Goal: Transaction & Acquisition: Purchase product/service

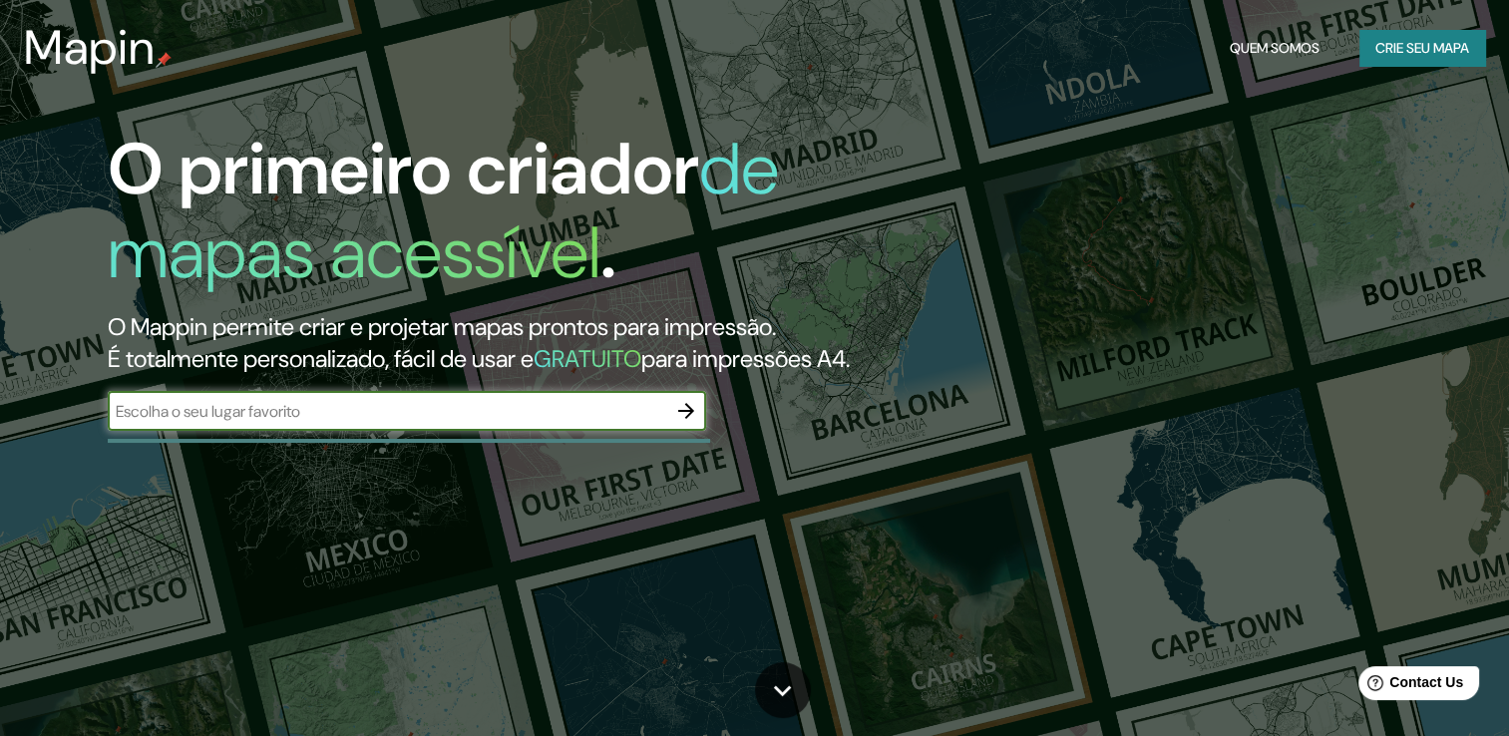
click at [524, 423] on input "text" at bounding box center [387, 411] width 558 height 23
type input "GOIANIA"
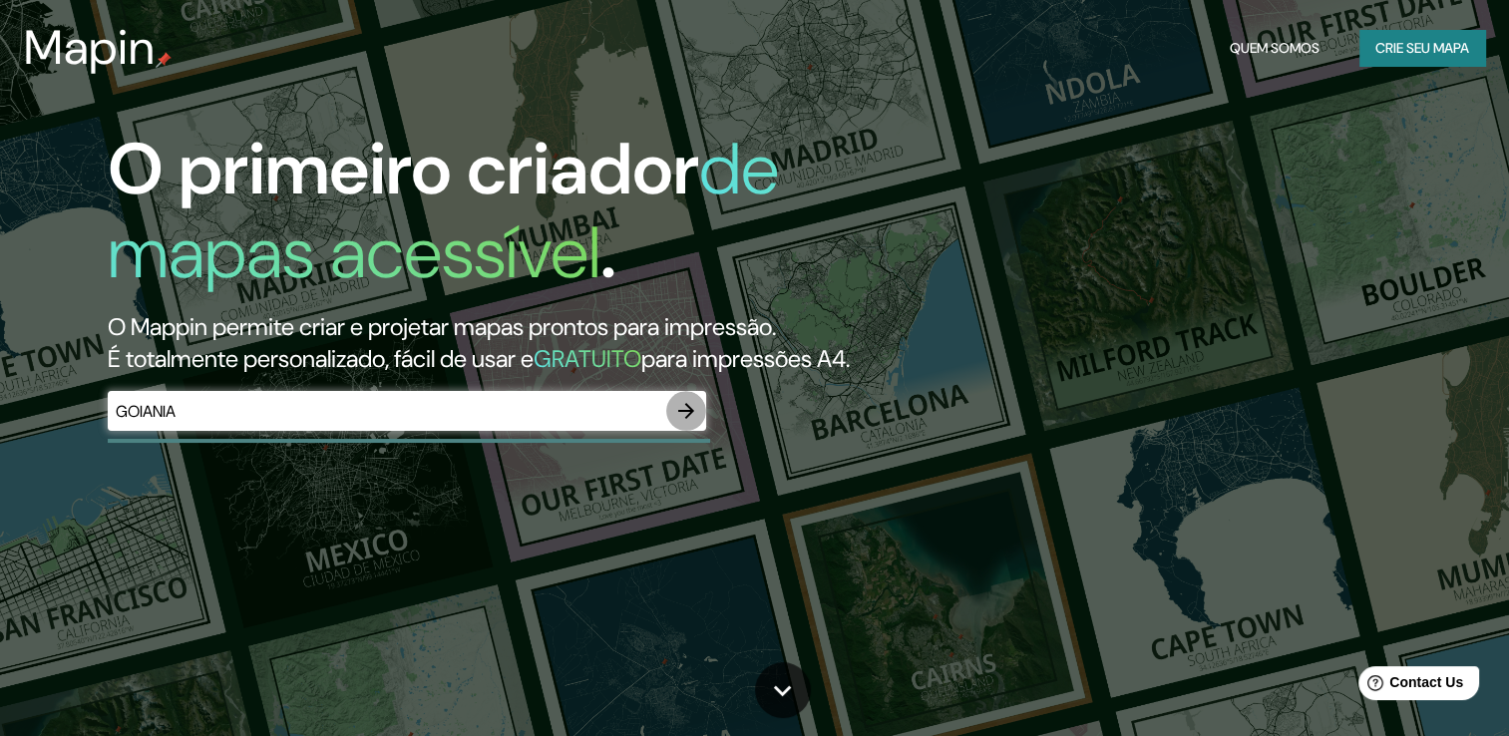
click at [685, 423] on icon "button" at bounding box center [686, 411] width 24 height 24
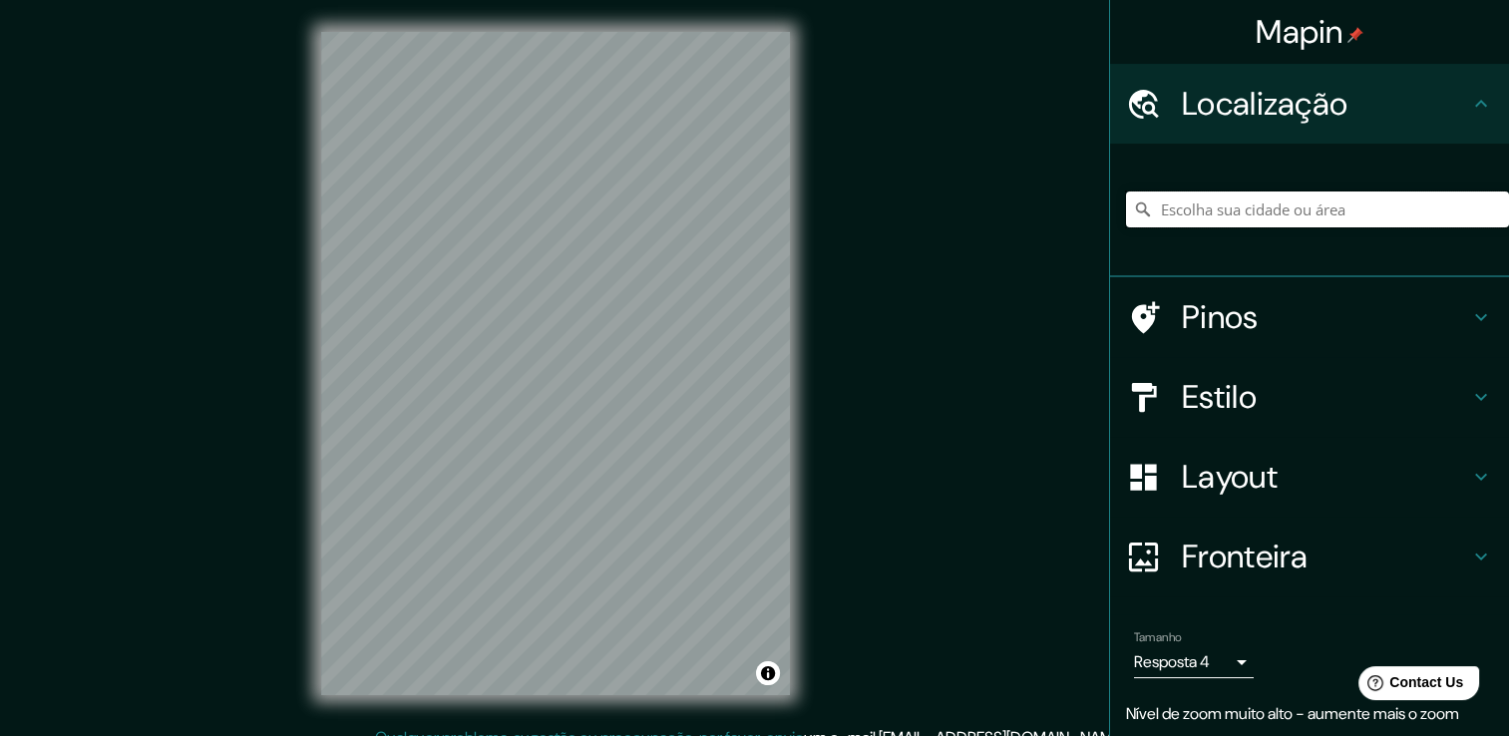
click at [1399, 200] on input "Escolha sua cidade ou área" at bounding box center [1317, 209] width 383 height 36
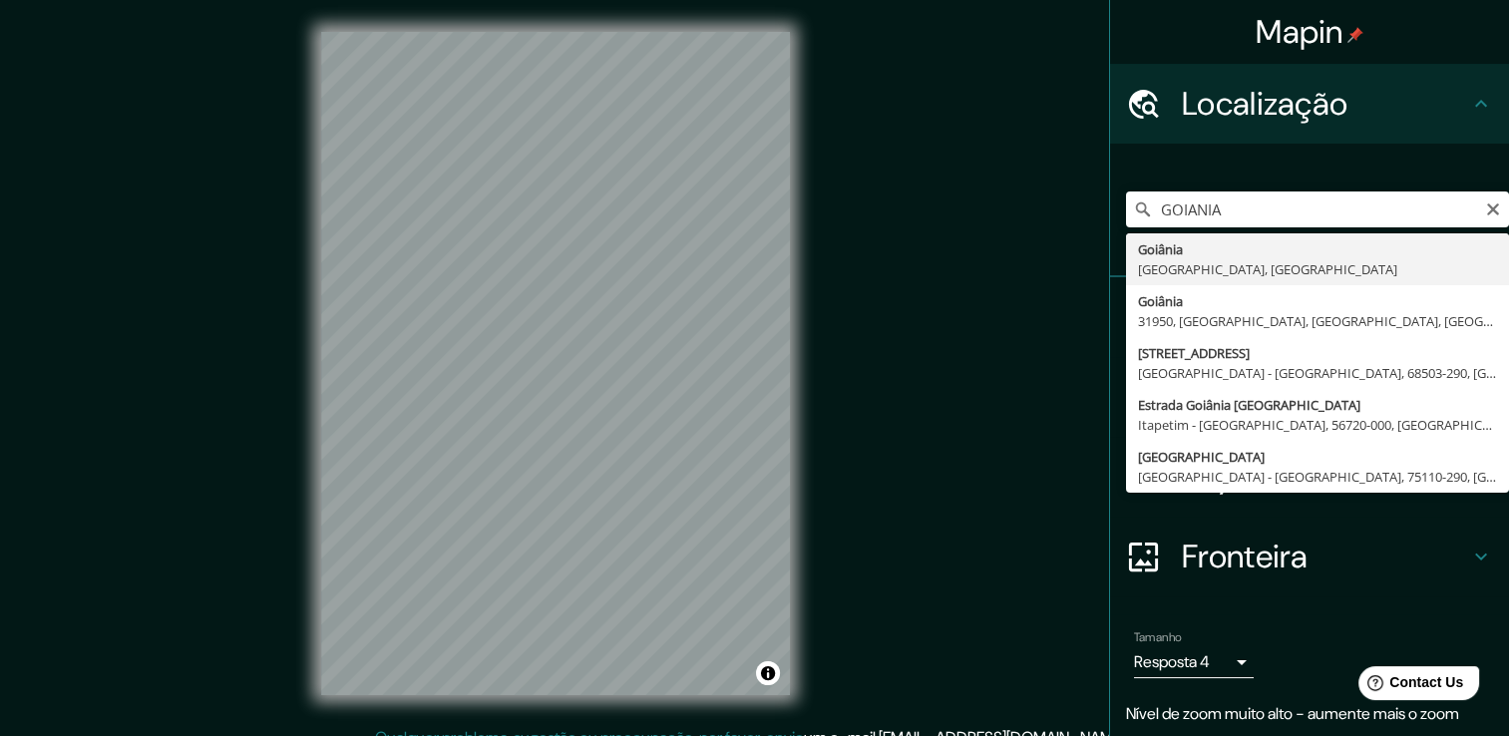
type input "Goiânia, [GEOGRAPHIC_DATA], [GEOGRAPHIC_DATA]"
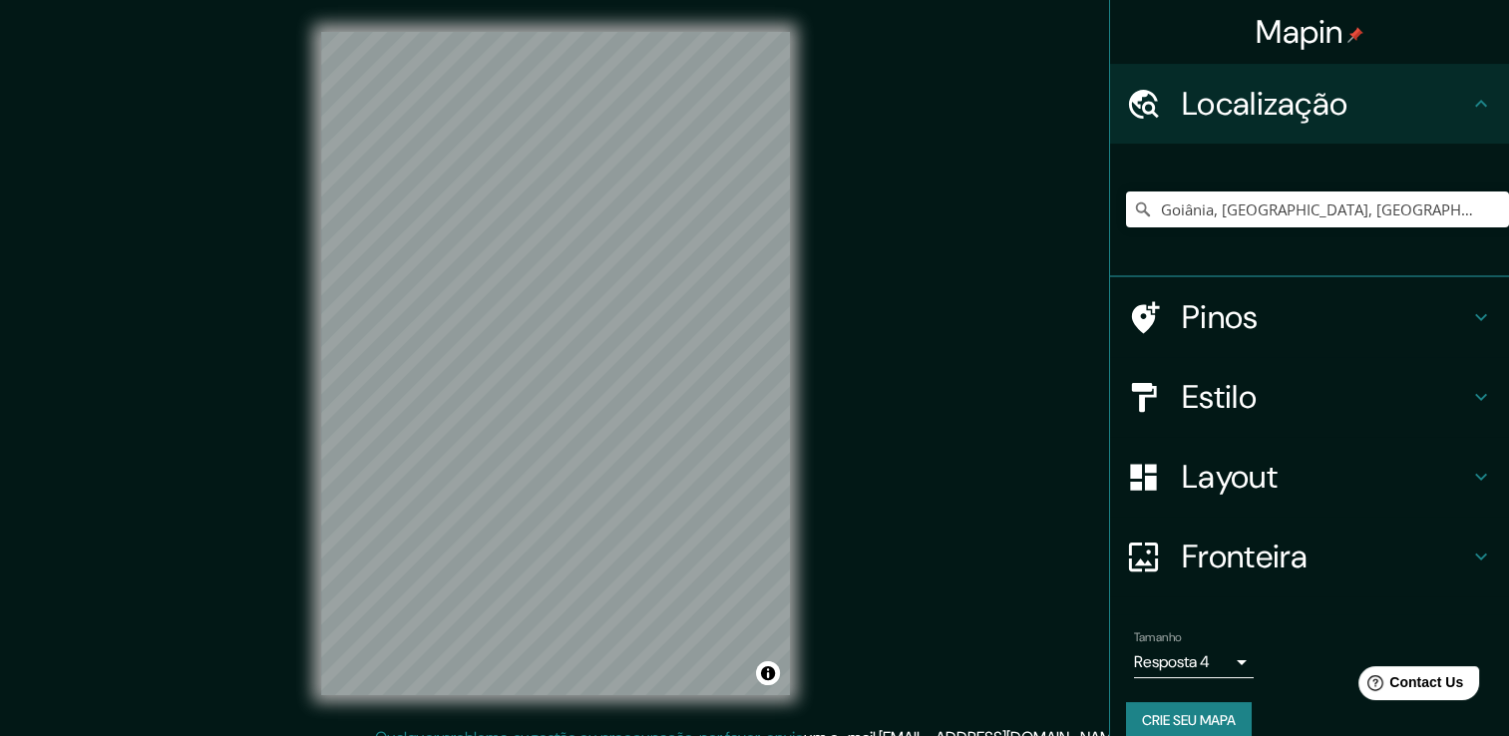
click at [1383, 470] on h4 "Layout" at bounding box center [1325, 477] width 287 height 40
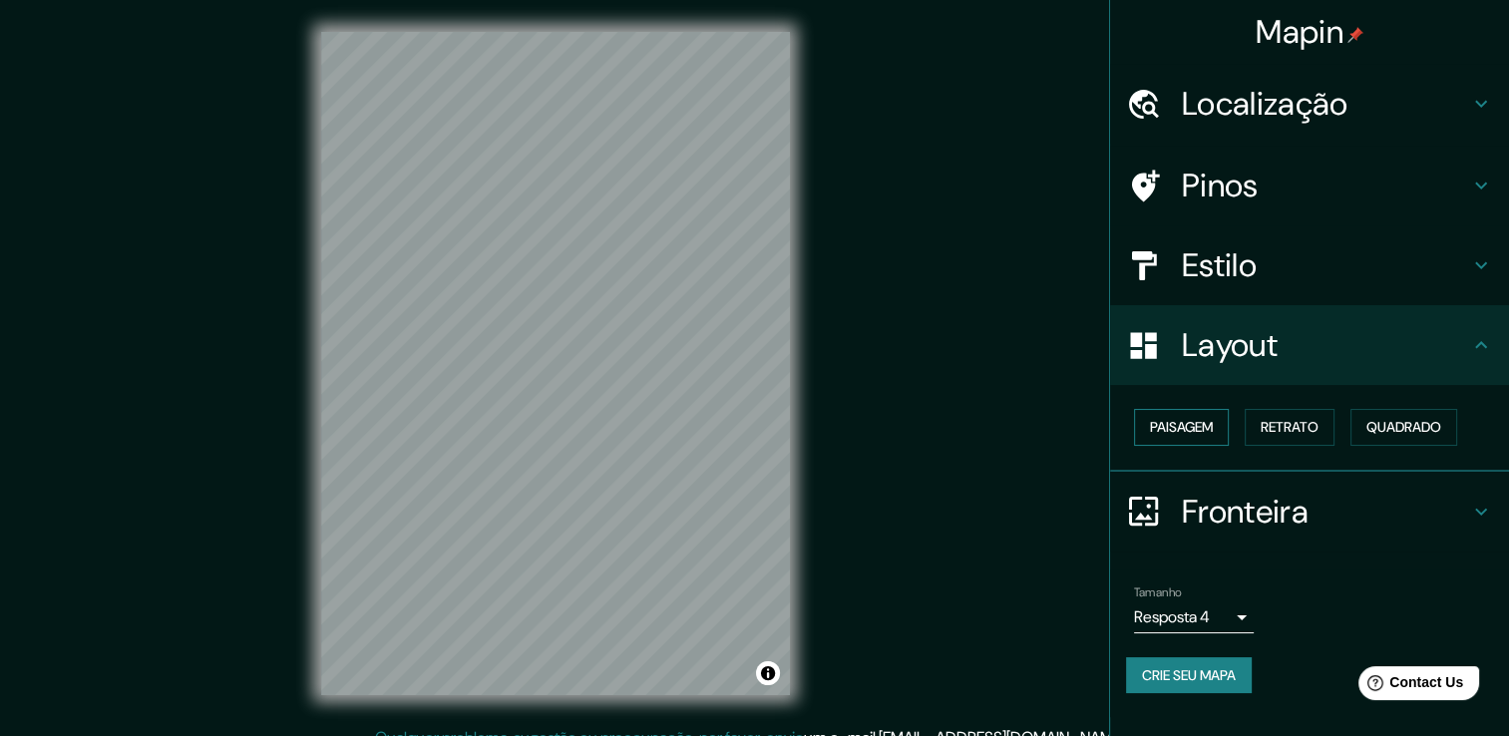
click at [1202, 432] on font "Paisagem" at bounding box center [1181, 427] width 63 height 25
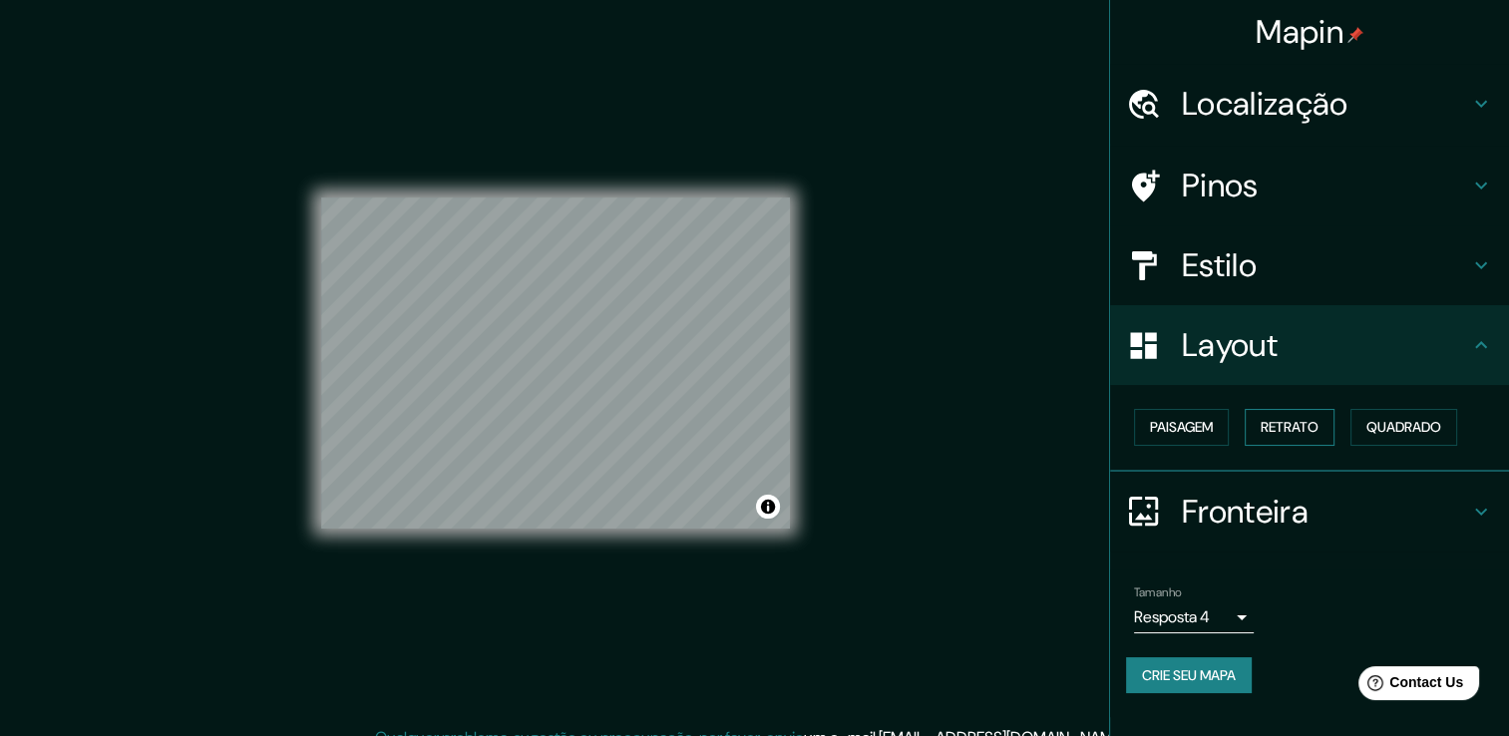
click at [1269, 432] on font "Retrato" at bounding box center [1290, 427] width 58 height 25
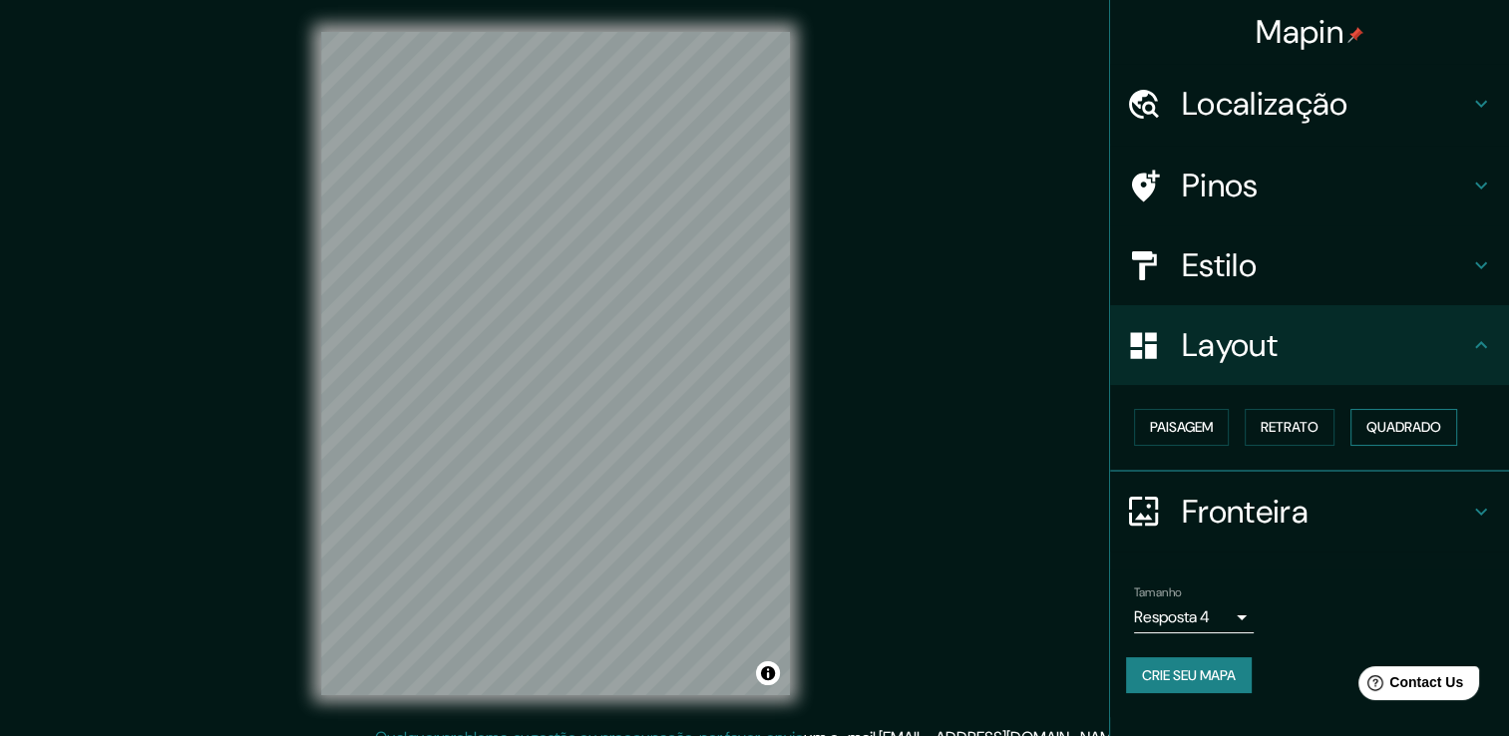
click at [1381, 429] on font "Quadrado" at bounding box center [1403, 427] width 75 height 25
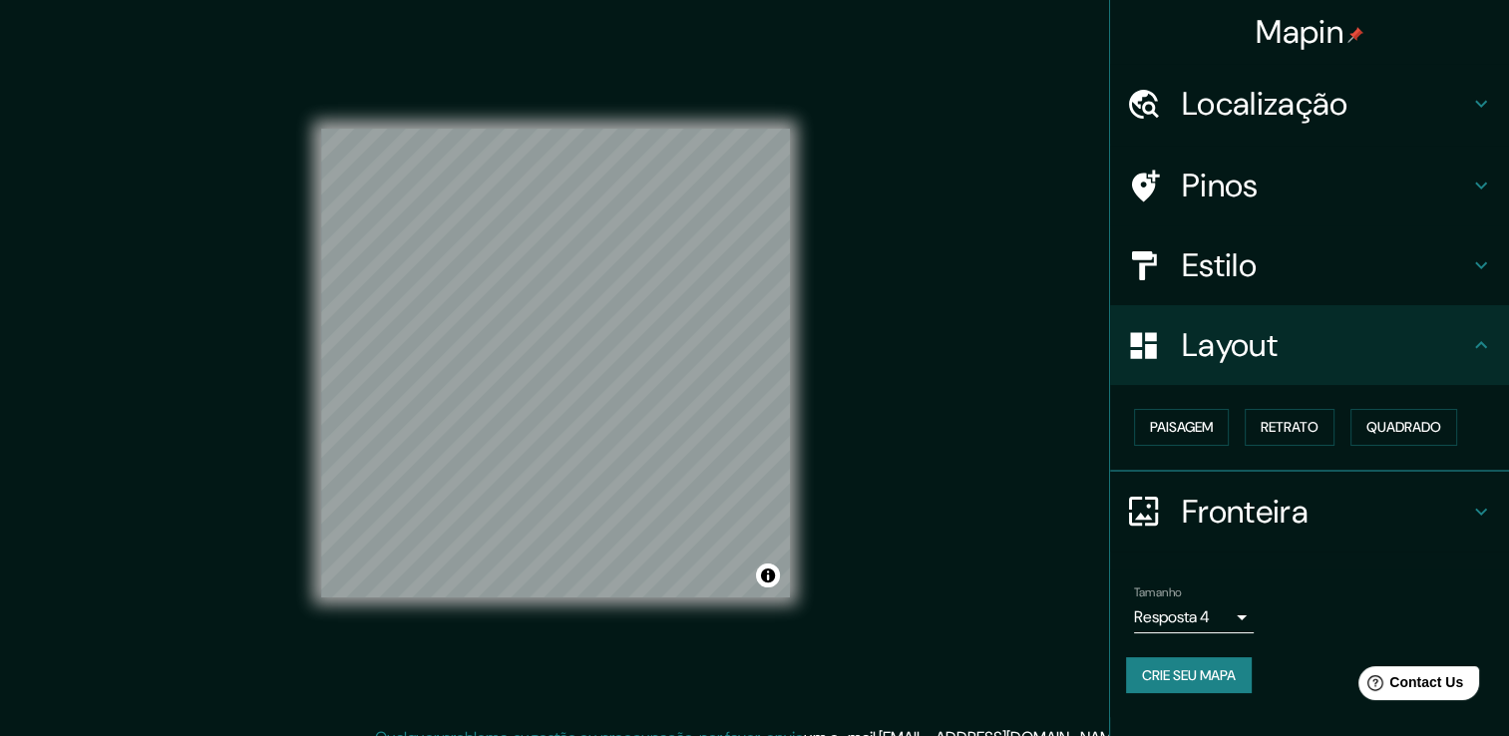
click at [829, 439] on div "Mapin Localização [GEOGRAPHIC_DATA], [GEOGRAPHIC_DATA], [GEOGRAPHIC_DATA] Pinos…" at bounding box center [754, 379] width 1509 height 758
click at [1332, 253] on h4 "Estilo" at bounding box center [1325, 265] width 287 height 40
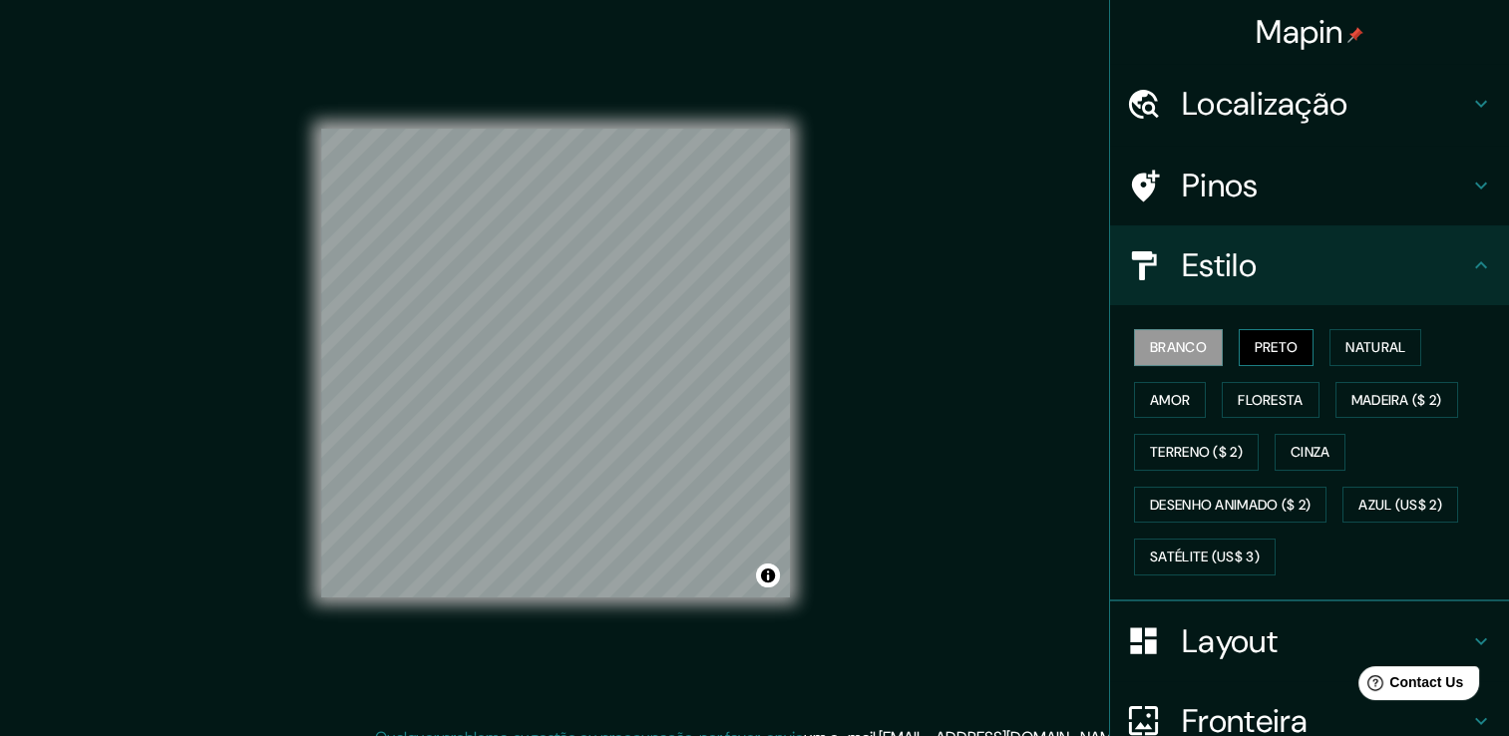
click at [1268, 342] on font "Preto" at bounding box center [1277, 347] width 44 height 25
click at [1368, 353] on font "Natural" at bounding box center [1375, 347] width 60 height 25
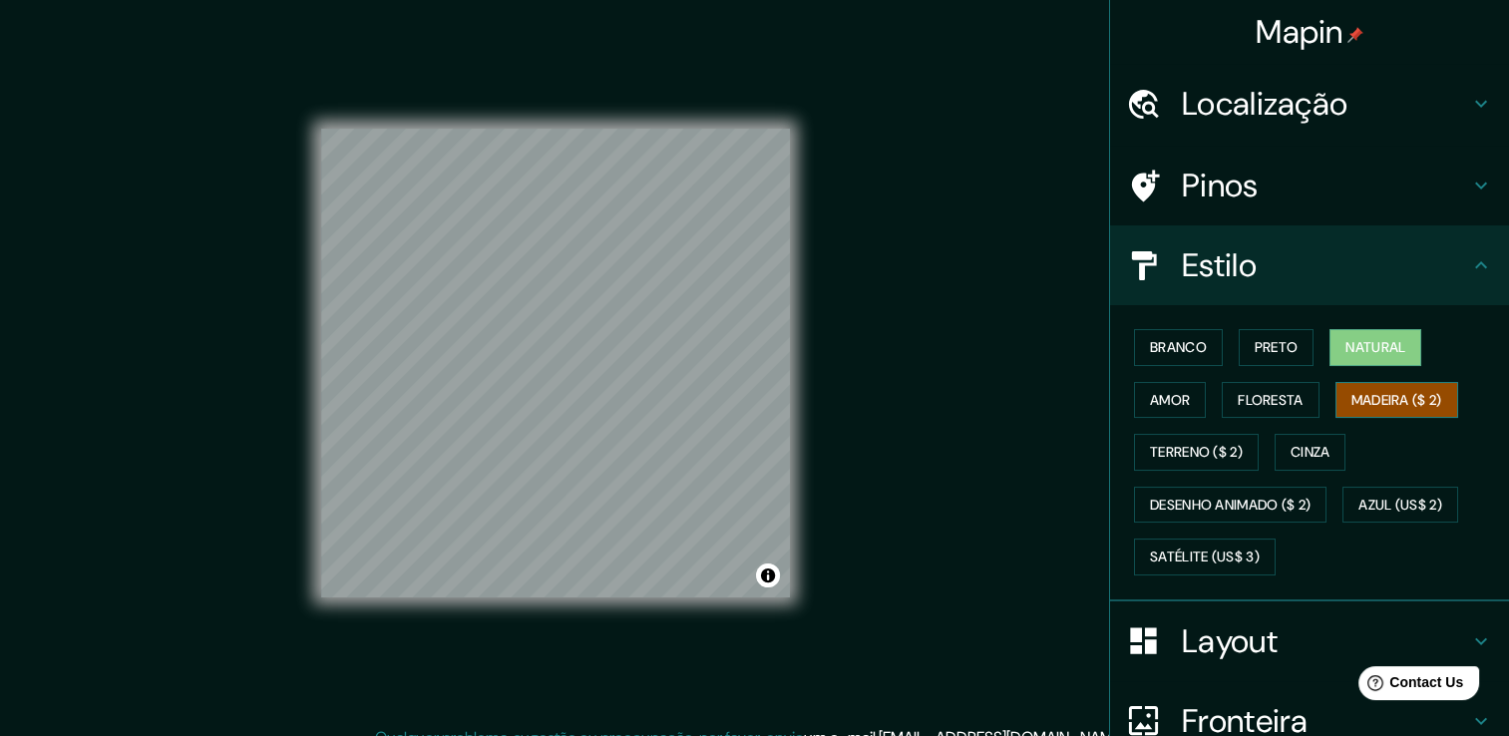
click at [1335, 405] on button "Madeira ($ 2)" at bounding box center [1396, 400] width 123 height 37
click at [1278, 408] on font "Floresta" at bounding box center [1270, 400] width 65 height 25
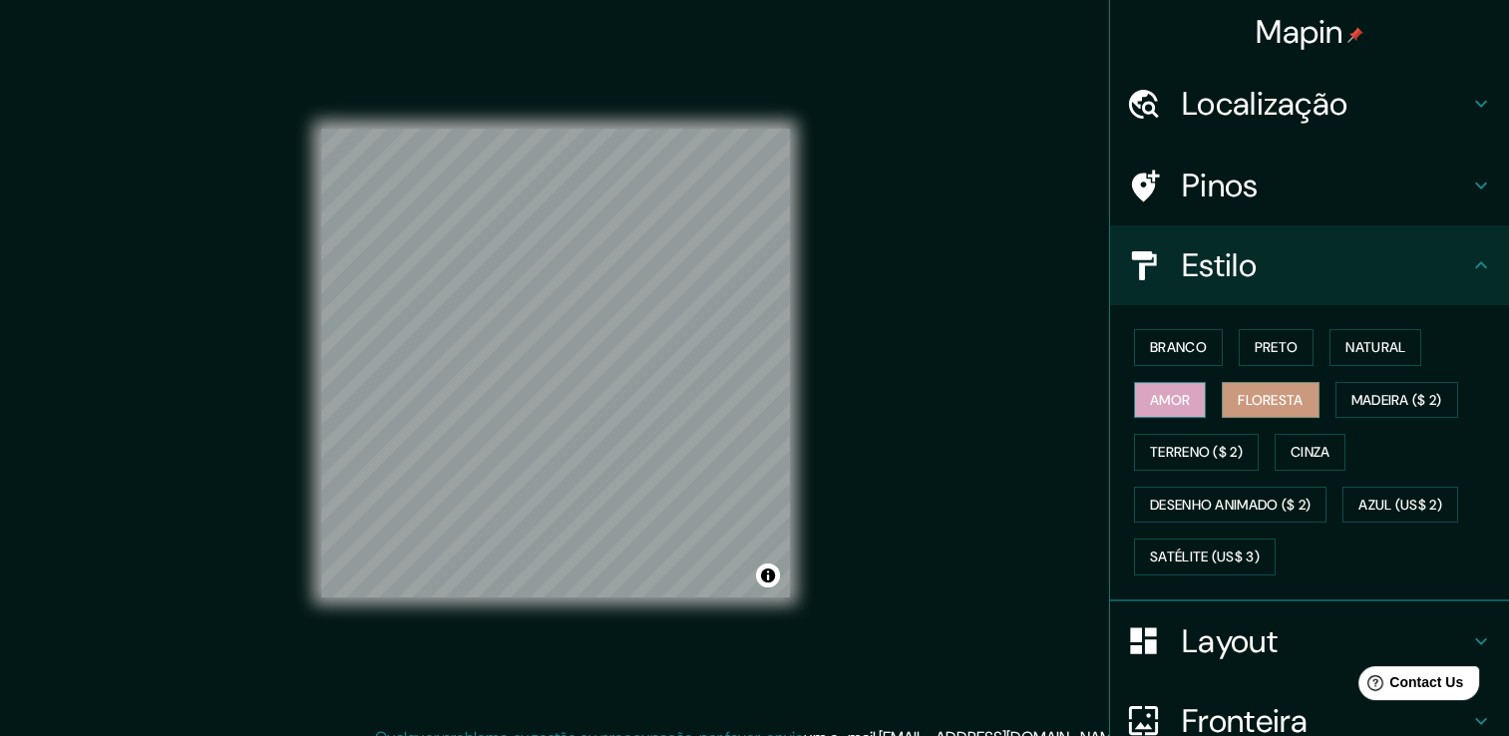
click at [1157, 397] on font "Amor" at bounding box center [1170, 400] width 40 height 25
click at [1155, 461] on font "Terreno ($ 2)" at bounding box center [1196, 452] width 93 height 25
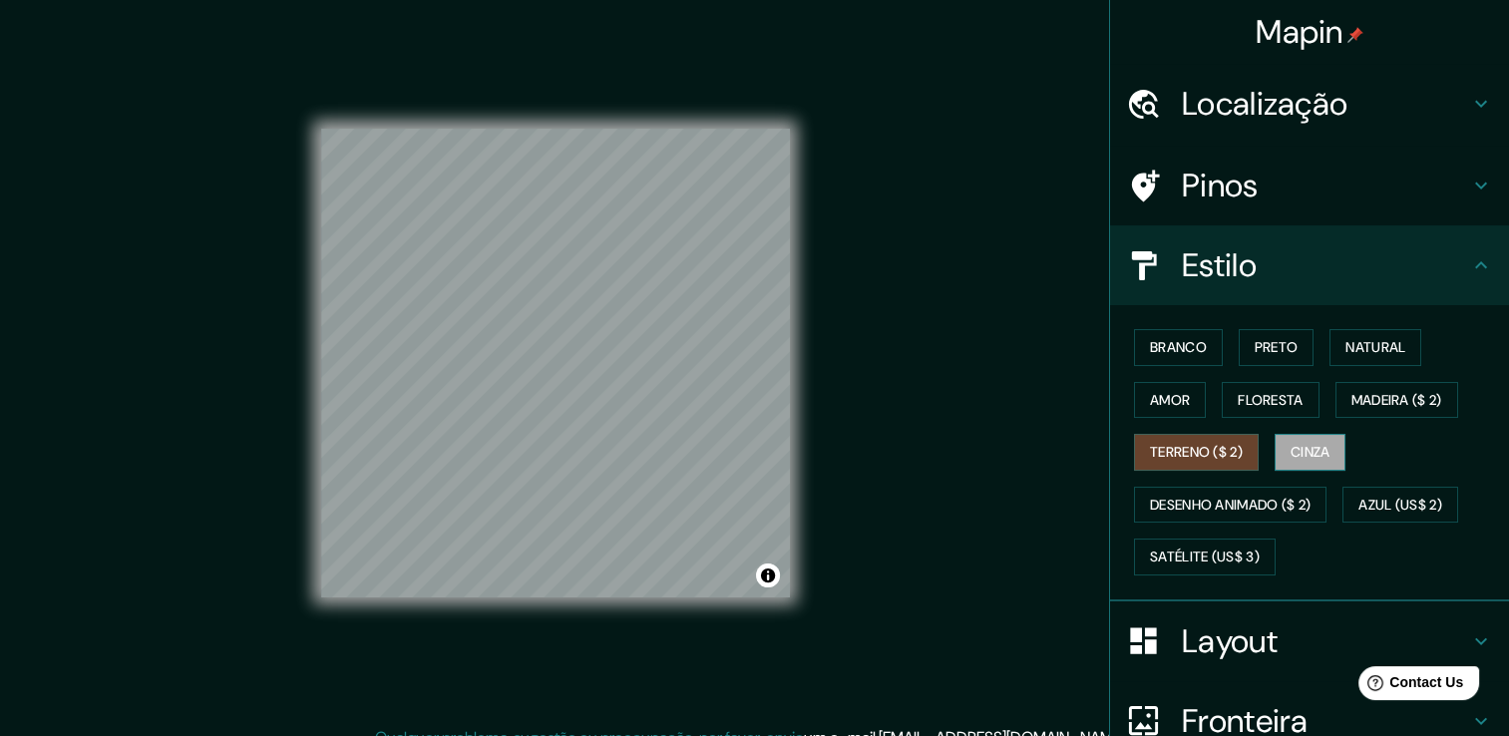
click at [1295, 446] on font "Cinza" at bounding box center [1310, 452] width 40 height 25
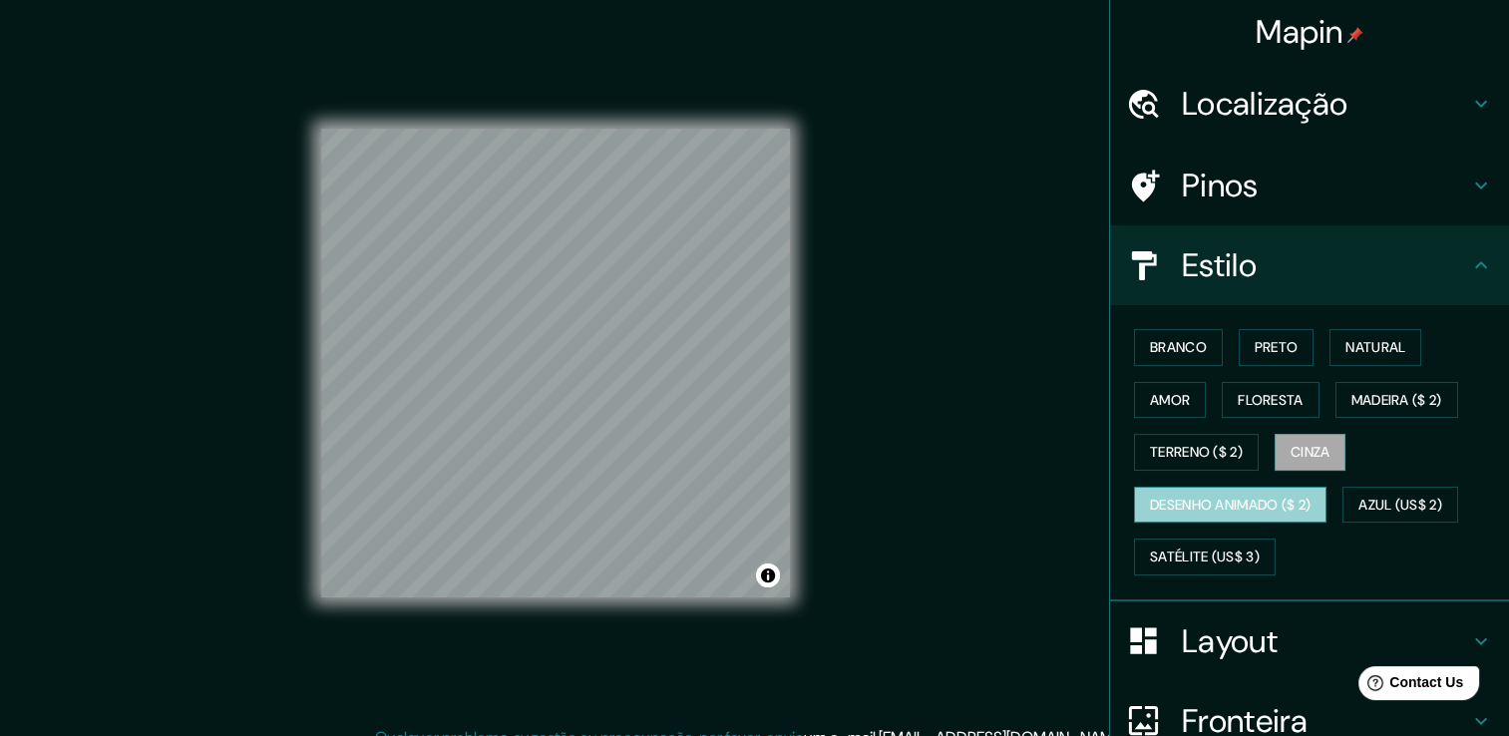
click at [1280, 510] on font "Desenho animado ($ 2)" at bounding box center [1230, 505] width 161 height 25
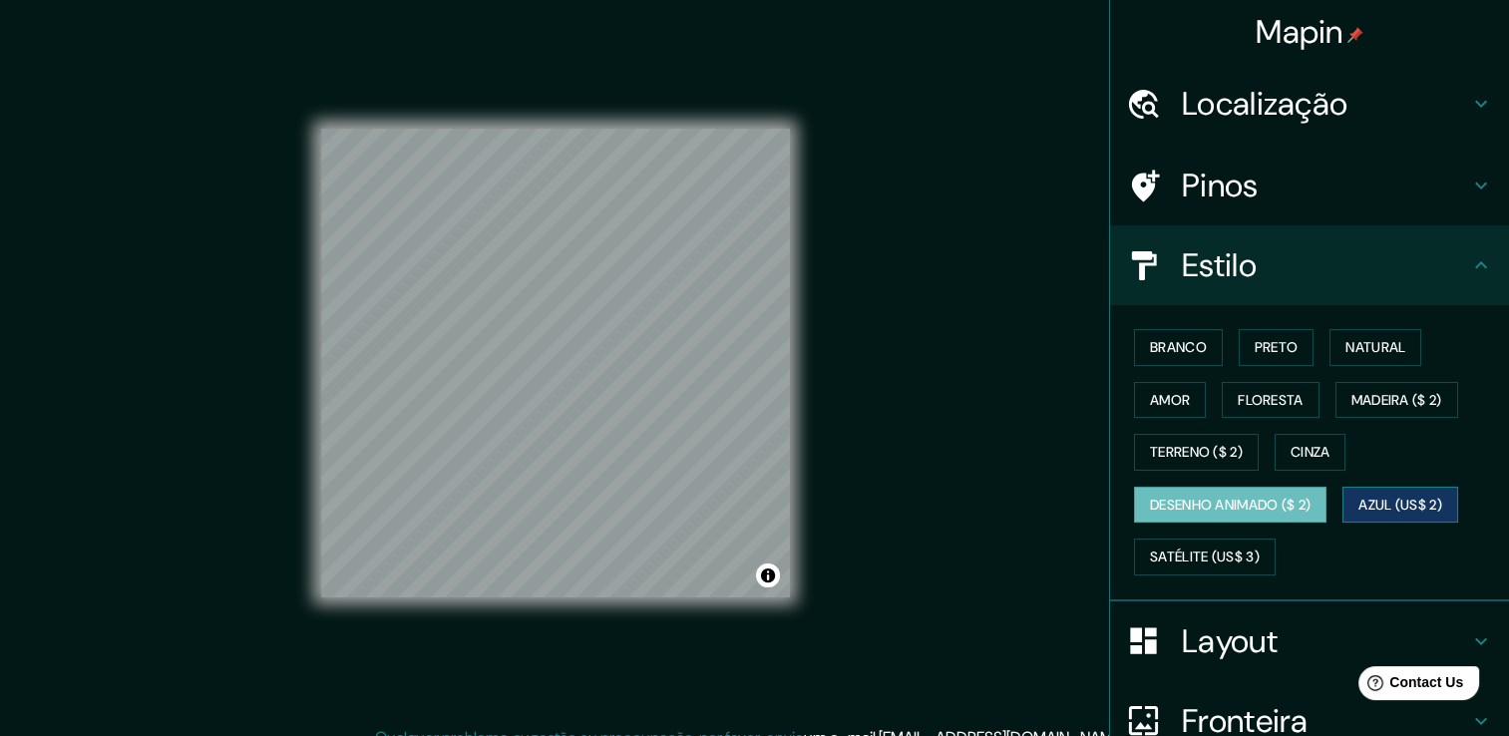
click at [1396, 501] on font "Azul (US$ 2)" at bounding box center [1400, 505] width 84 height 25
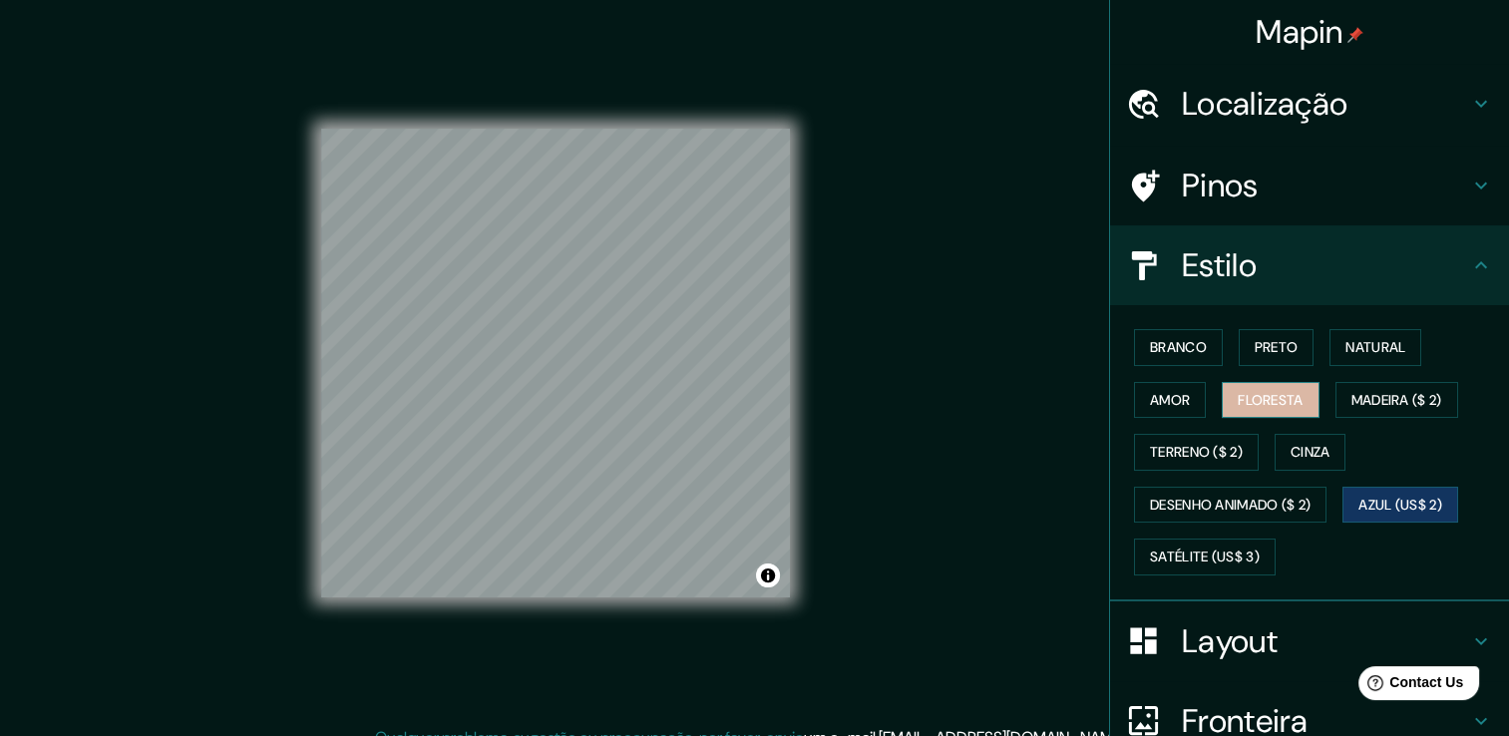
click at [1287, 408] on font "Floresta" at bounding box center [1270, 400] width 65 height 25
click at [423, 620] on div "© Mapbox © OpenStreetMap Improve this map" at bounding box center [555, 363] width 469 height 662
click at [1304, 307] on div "Branco Preto Natural Amor Floresta Madeira ($ 2) Terreno ($ 2) Cinza Desenho an…" at bounding box center [1309, 453] width 399 height 296
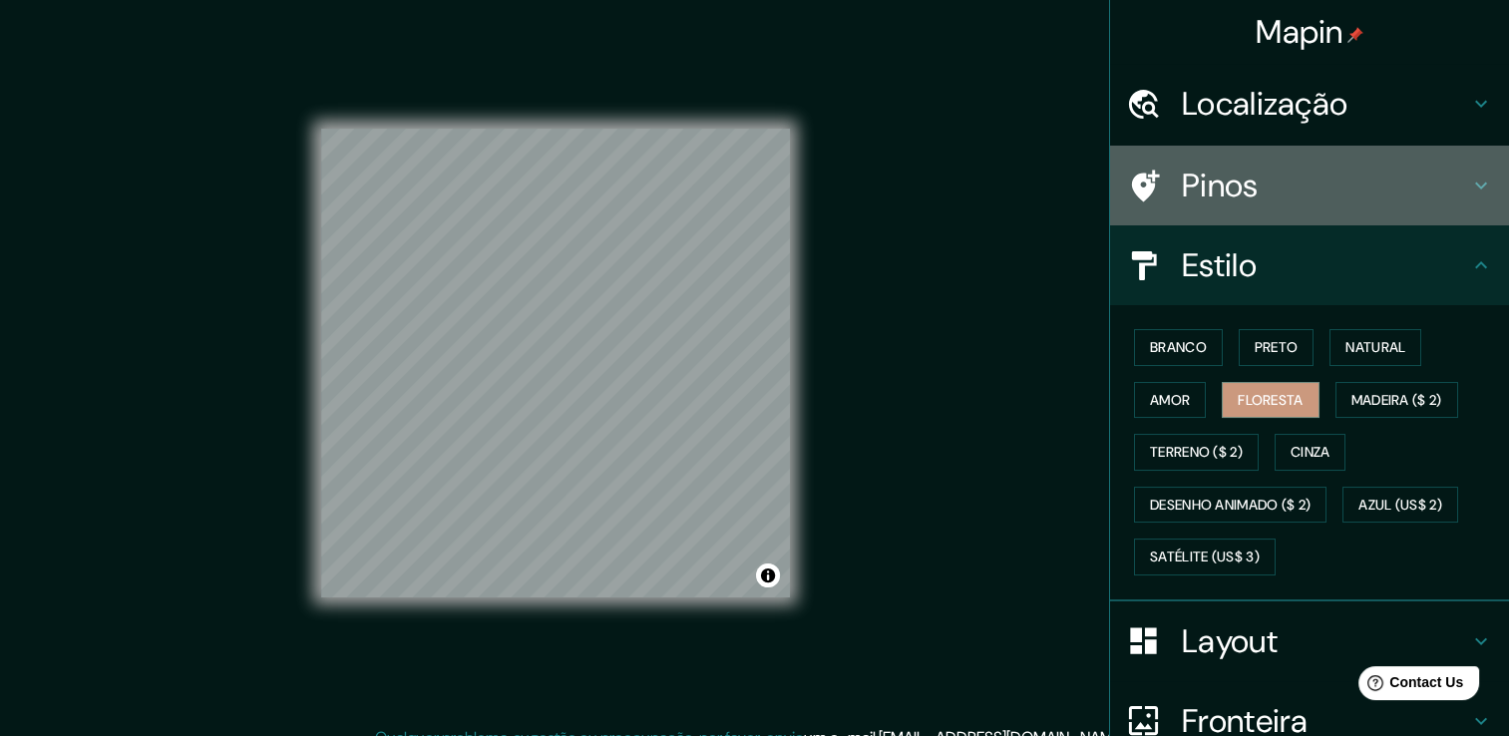
click at [1349, 162] on div "Pinos" at bounding box center [1309, 186] width 399 height 80
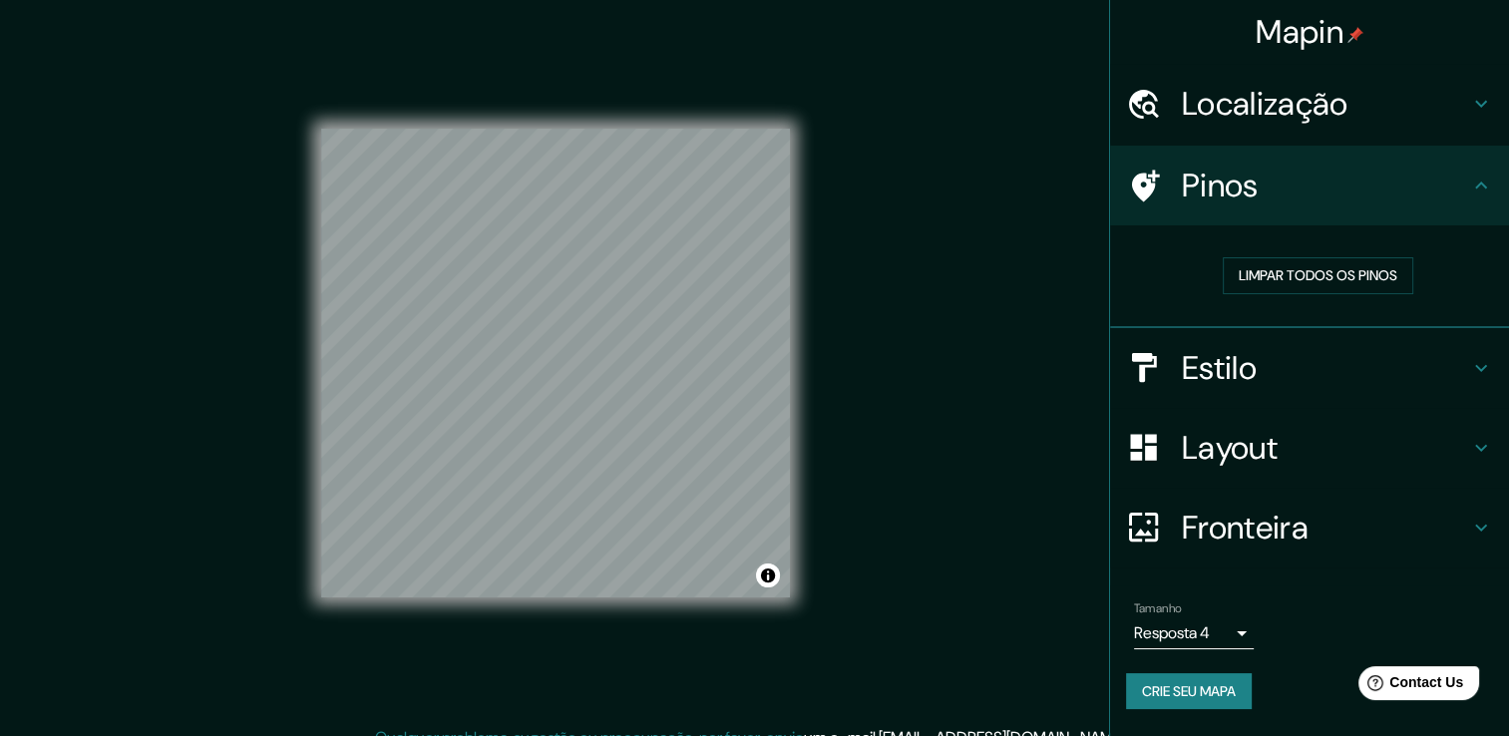
click at [1349, 161] on div "Pinos" at bounding box center [1309, 186] width 399 height 80
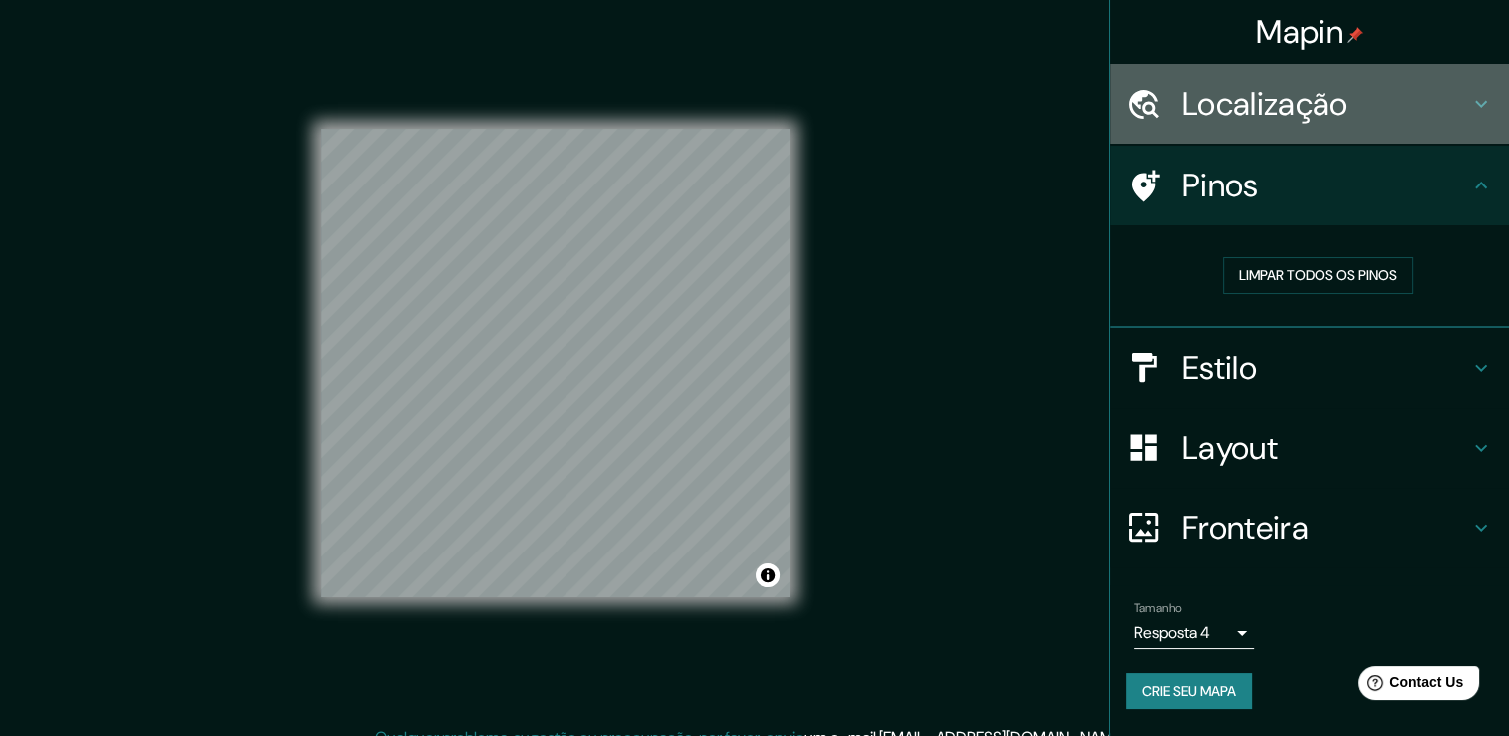
click at [1338, 100] on h4 "Localização" at bounding box center [1325, 104] width 287 height 40
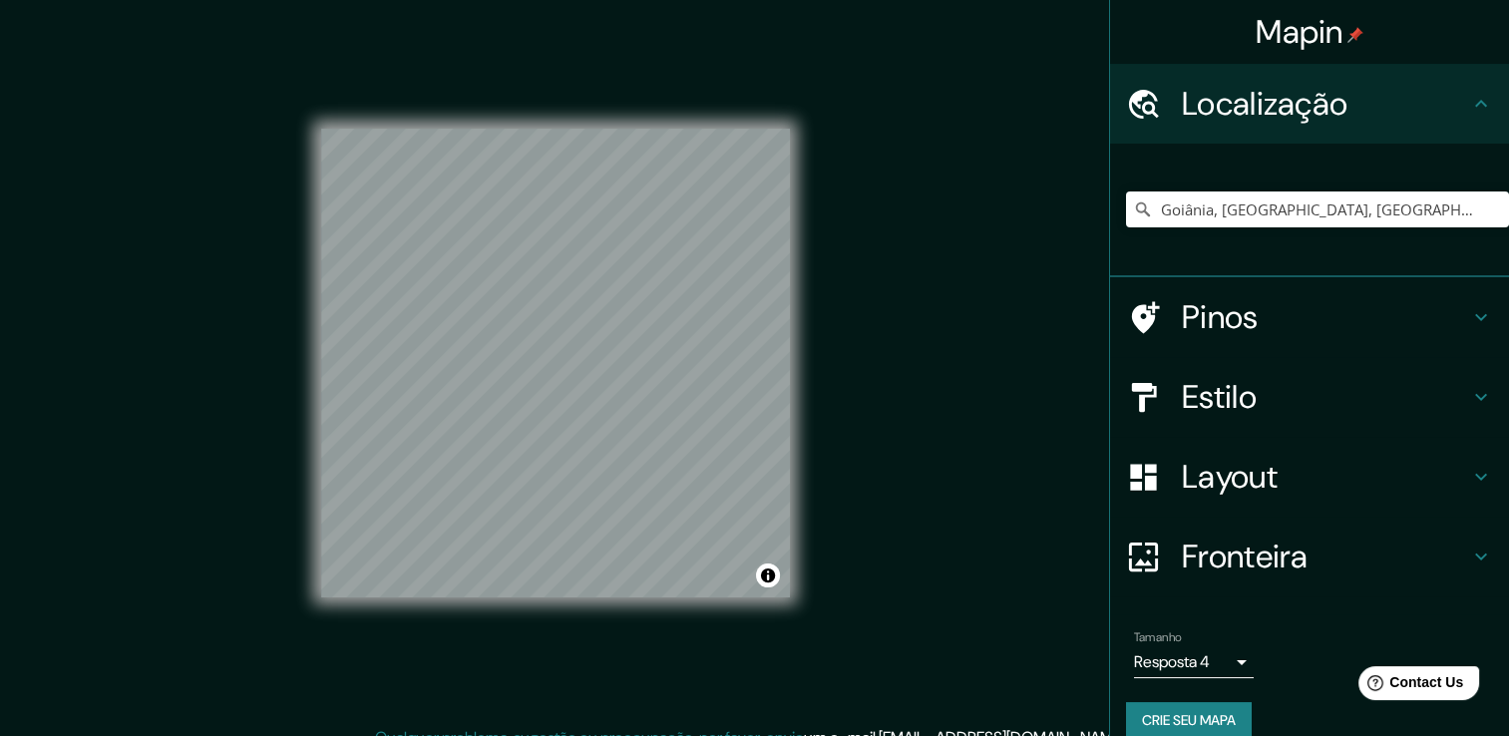
click at [1339, 102] on h4 "Localização" at bounding box center [1325, 104] width 287 height 40
click at [754, 397] on div "© Mapbox © OpenStreetMap Improve this map" at bounding box center [555, 363] width 533 height 726
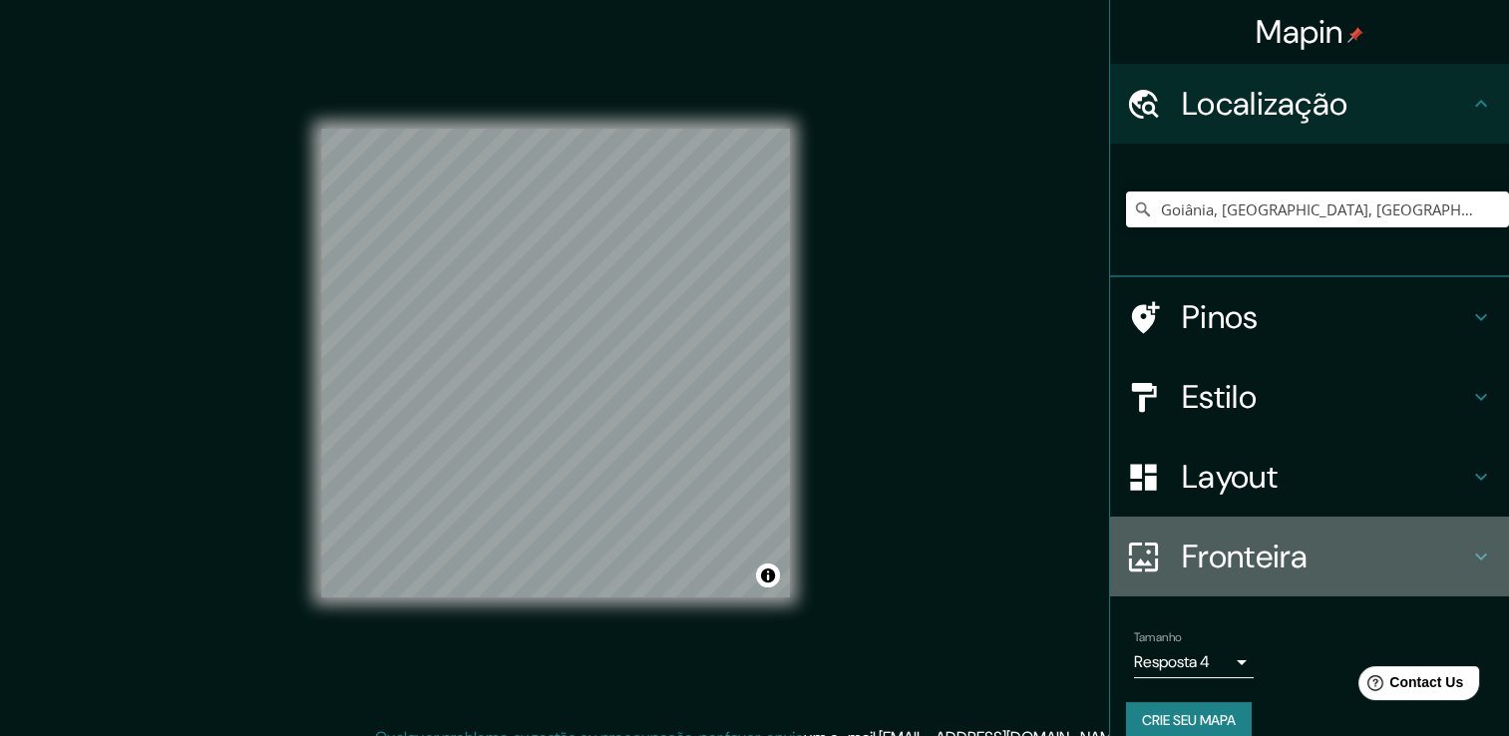
click at [1209, 548] on h4 "Fronteira" at bounding box center [1325, 557] width 287 height 40
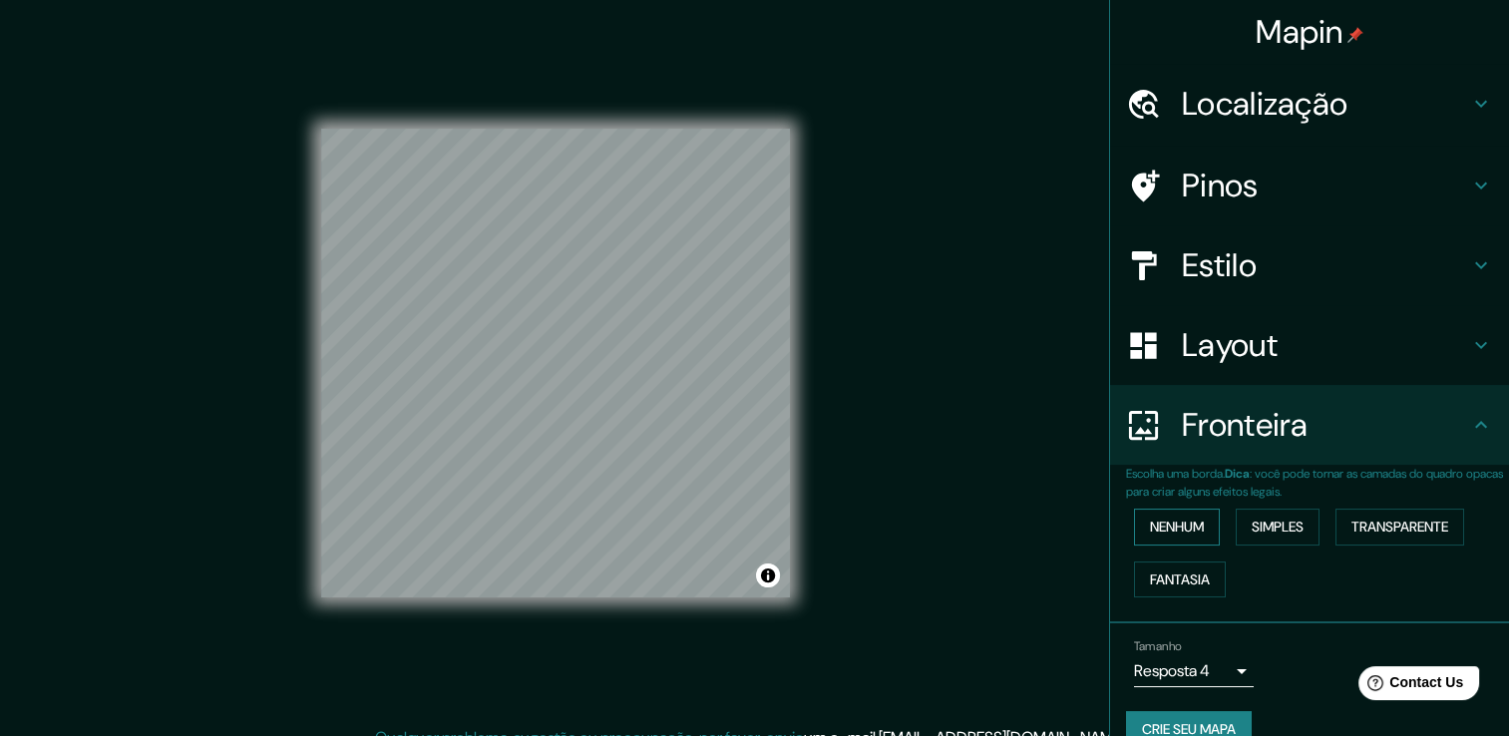
click at [1187, 521] on font "Nenhum" at bounding box center [1177, 527] width 54 height 25
click at [1257, 529] on font "Simples" at bounding box center [1278, 527] width 52 height 25
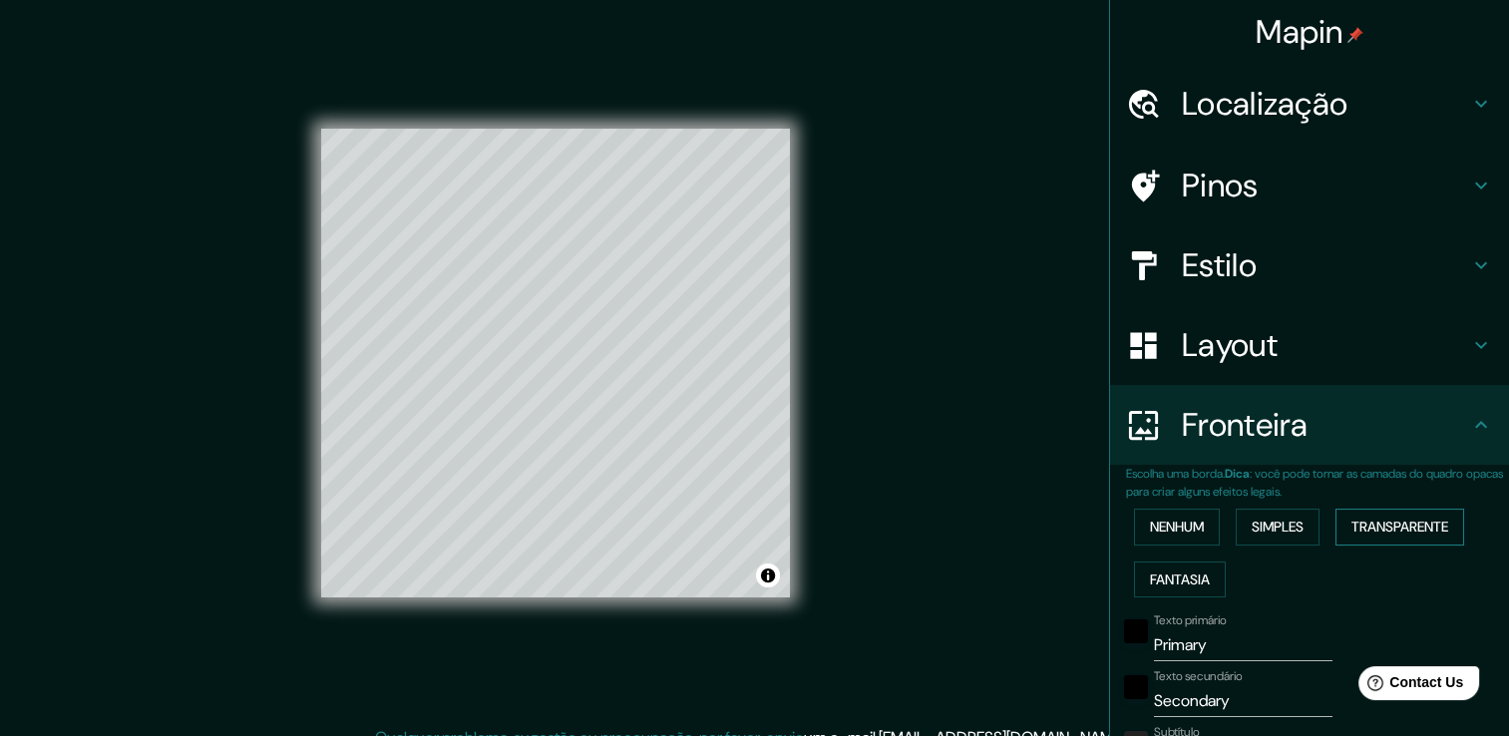
click at [1433, 517] on font "Transparente" at bounding box center [1399, 527] width 97 height 25
click at [1181, 576] on font "Fantasia" at bounding box center [1180, 579] width 60 height 25
click at [1150, 517] on font "Nenhum" at bounding box center [1177, 527] width 54 height 25
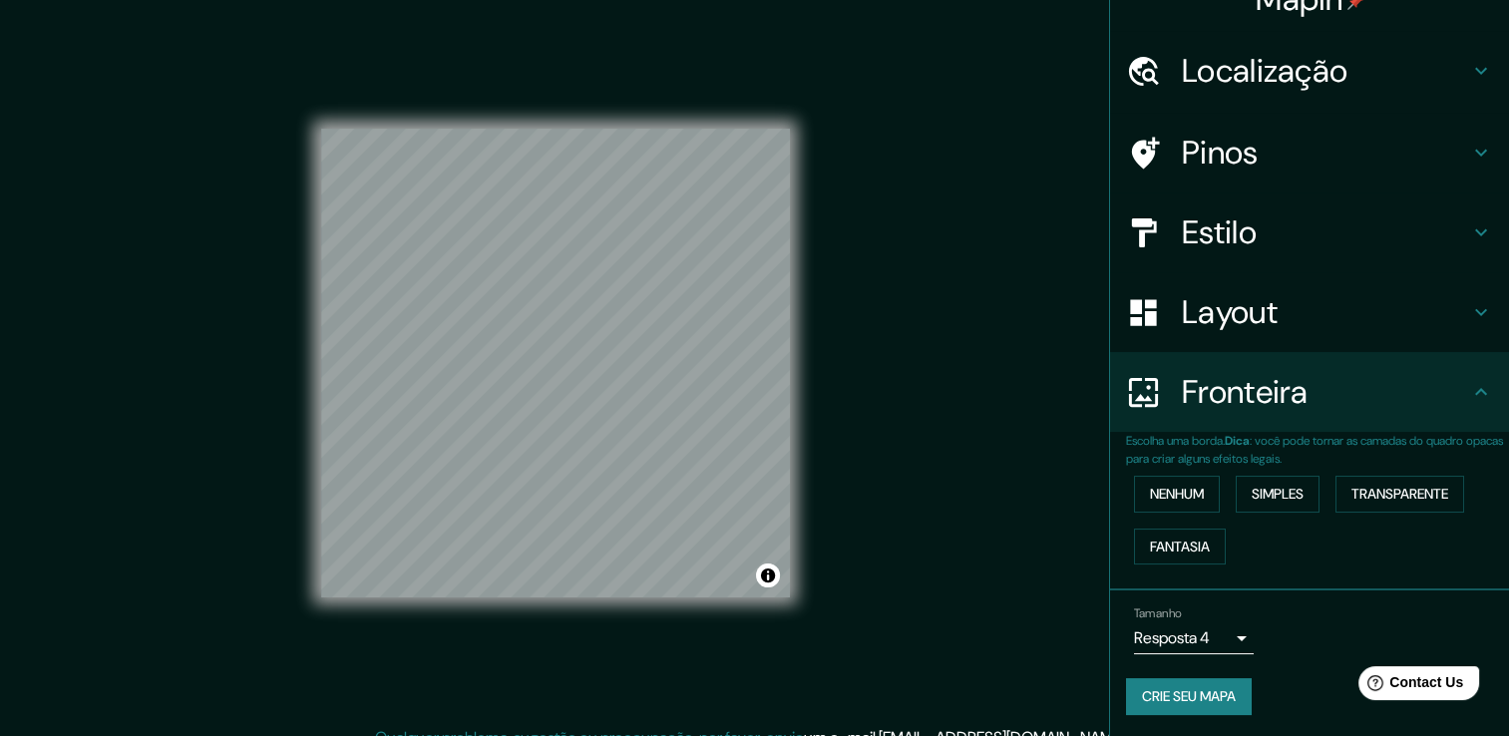
scroll to position [33, 0]
click at [828, 318] on div "Mapin Localização [GEOGRAPHIC_DATA], [GEOGRAPHIC_DATA], [GEOGRAPHIC_DATA] Pinos…" at bounding box center [754, 379] width 1509 height 758
click at [957, 416] on div "Mapin Localização [GEOGRAPHIC_DATA], [GEOGRAPHIC_DATA], [GEOGRAPHIC_DATA] Pinos…" at bounding box center [754, 379] width 1509 height 758
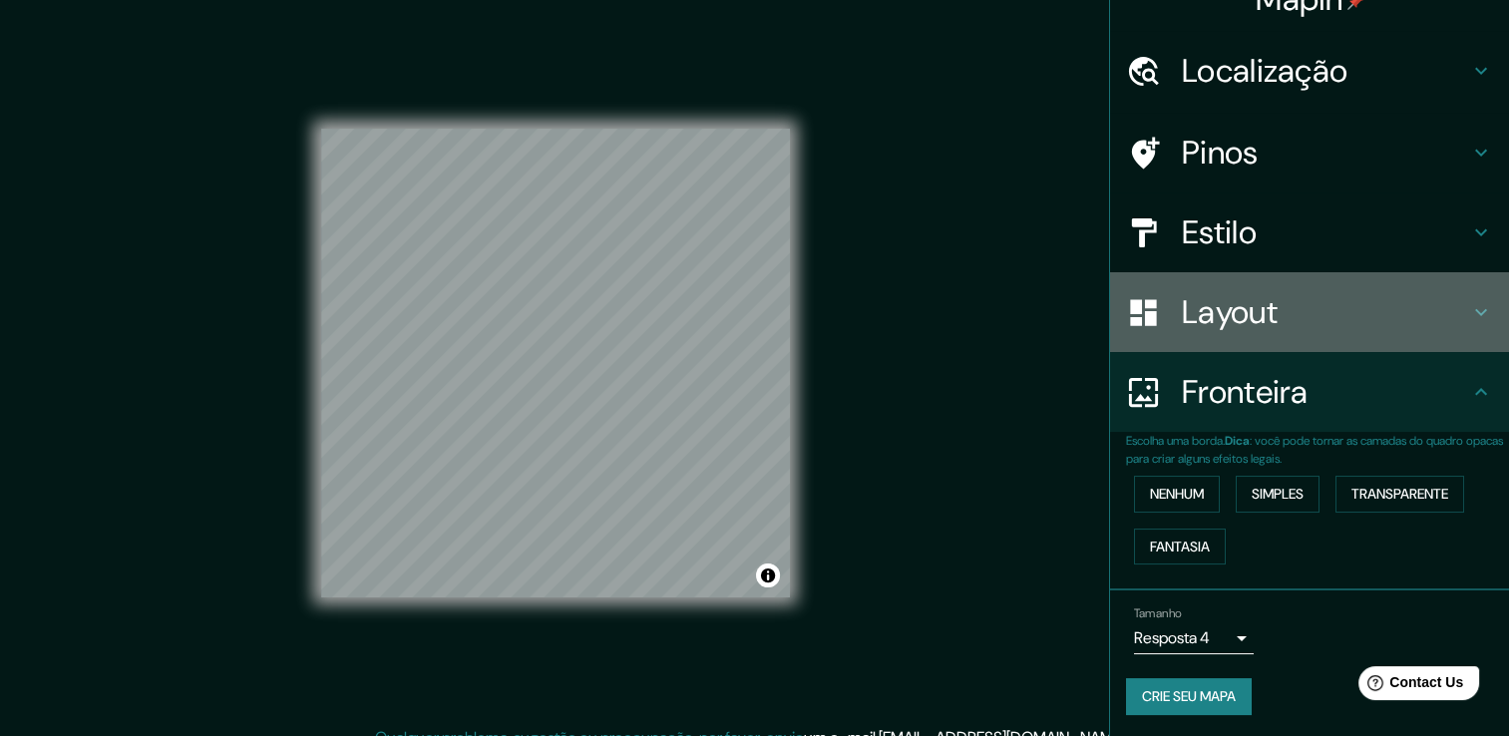
click at [1280, 315] on h4 "Layout" at bounding box center [1325, 312] width 287 height 40
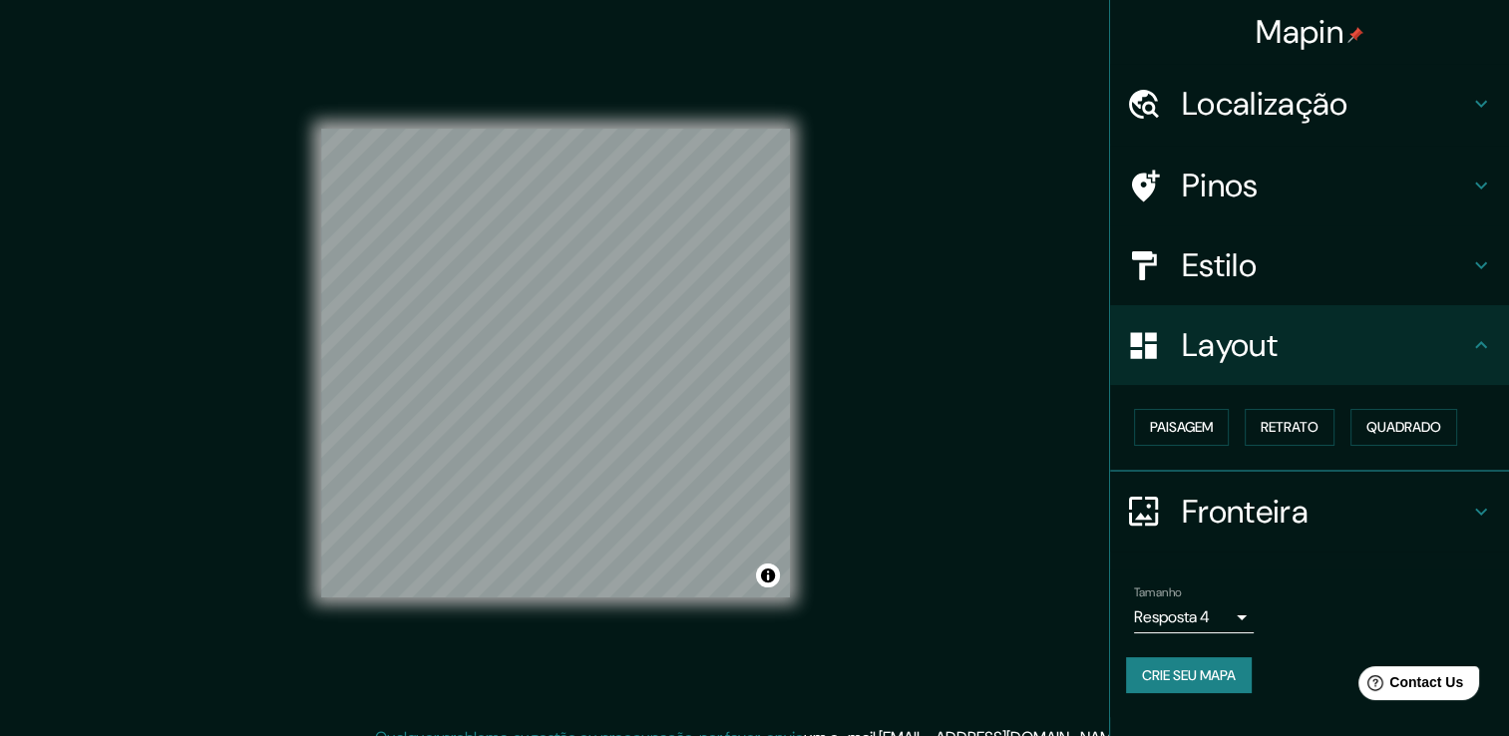
click at [1255, 342] on h4 "Layout" at bounding box center [1325, 345] width 287 height 40
click at [1188, 437] on font "Paisagem" at bounding box center [1181, 427] width 63 height 25
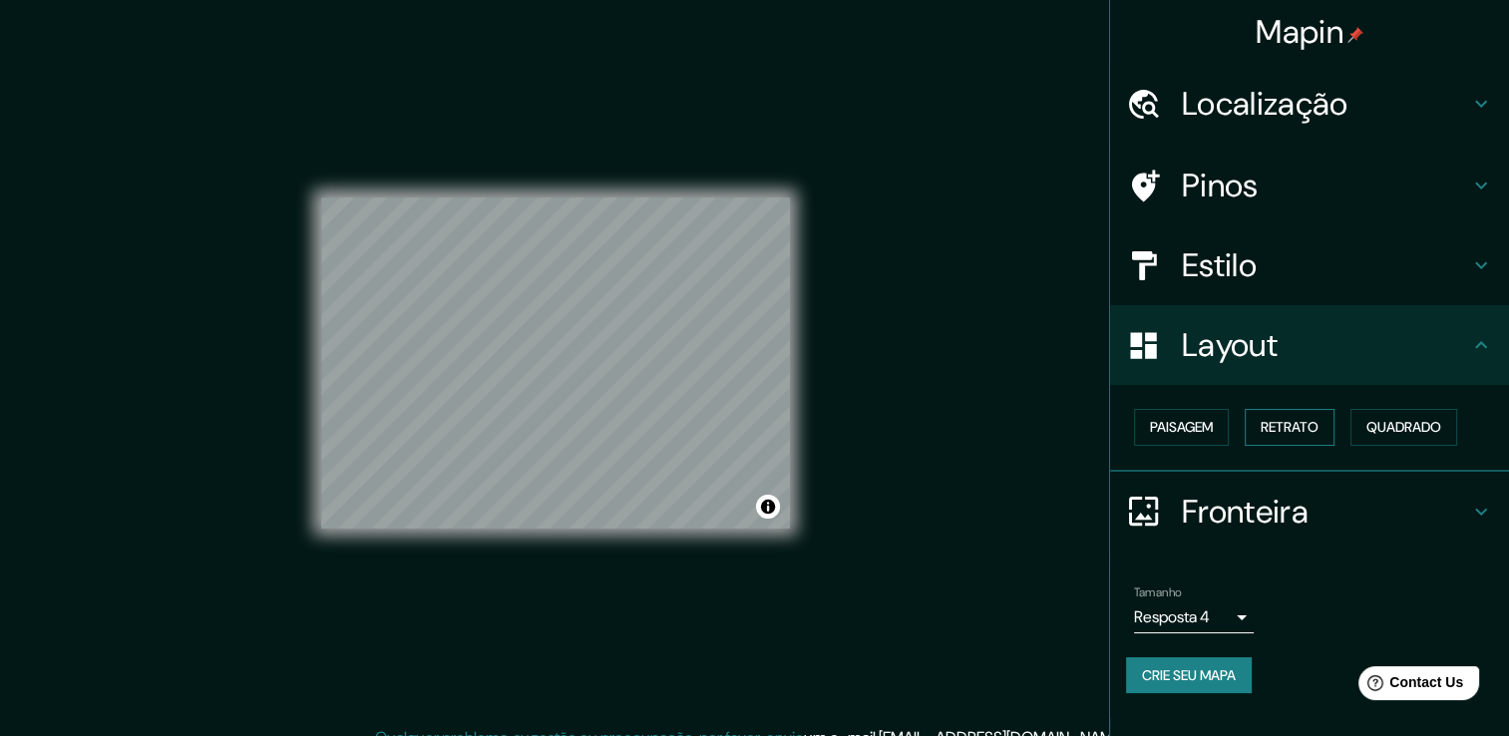
click at [1308, 425] on font "Retrato" at bounding box center [1290, 427] width 58 height 25
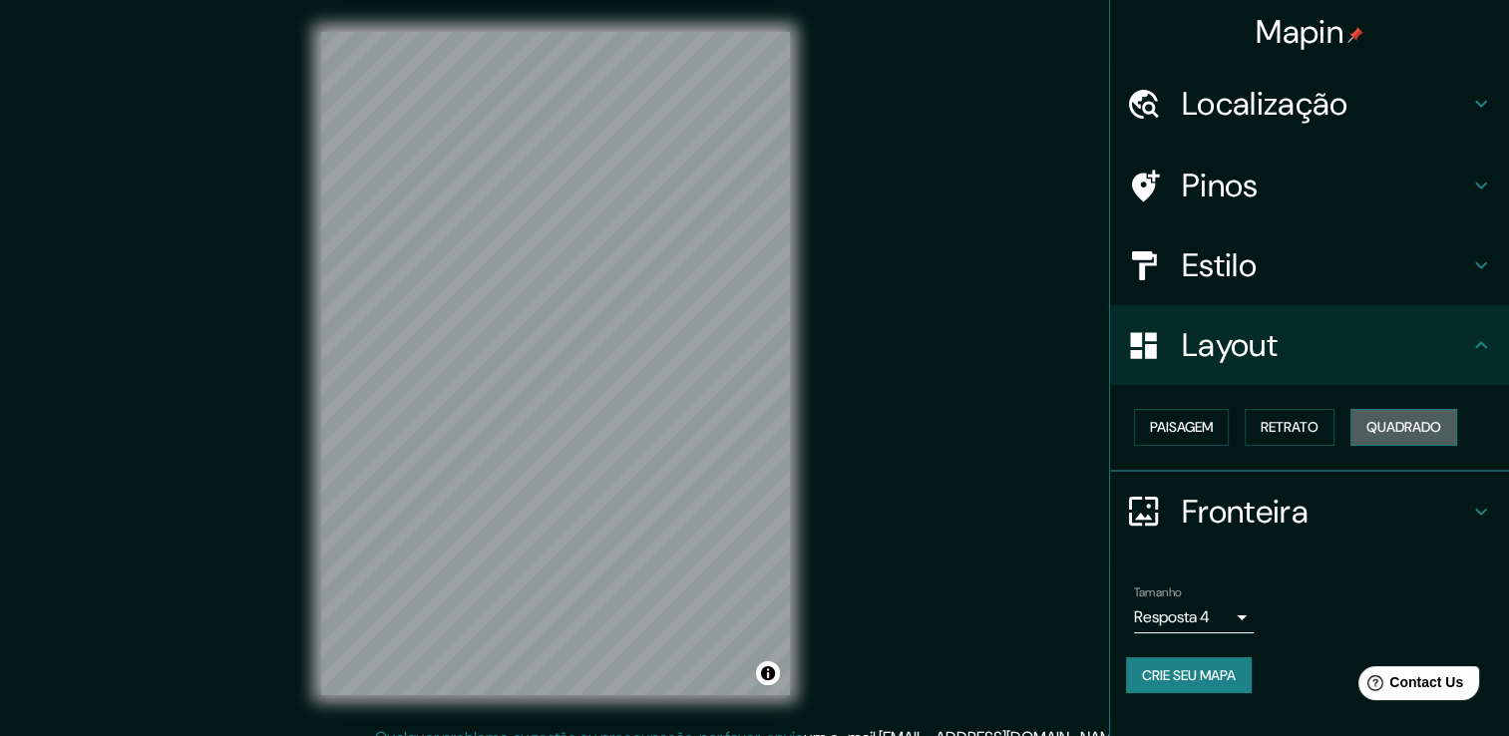
click at [1371, 417] on font "Quadrado" at bounding box center [1403, 427] width 75 height 25
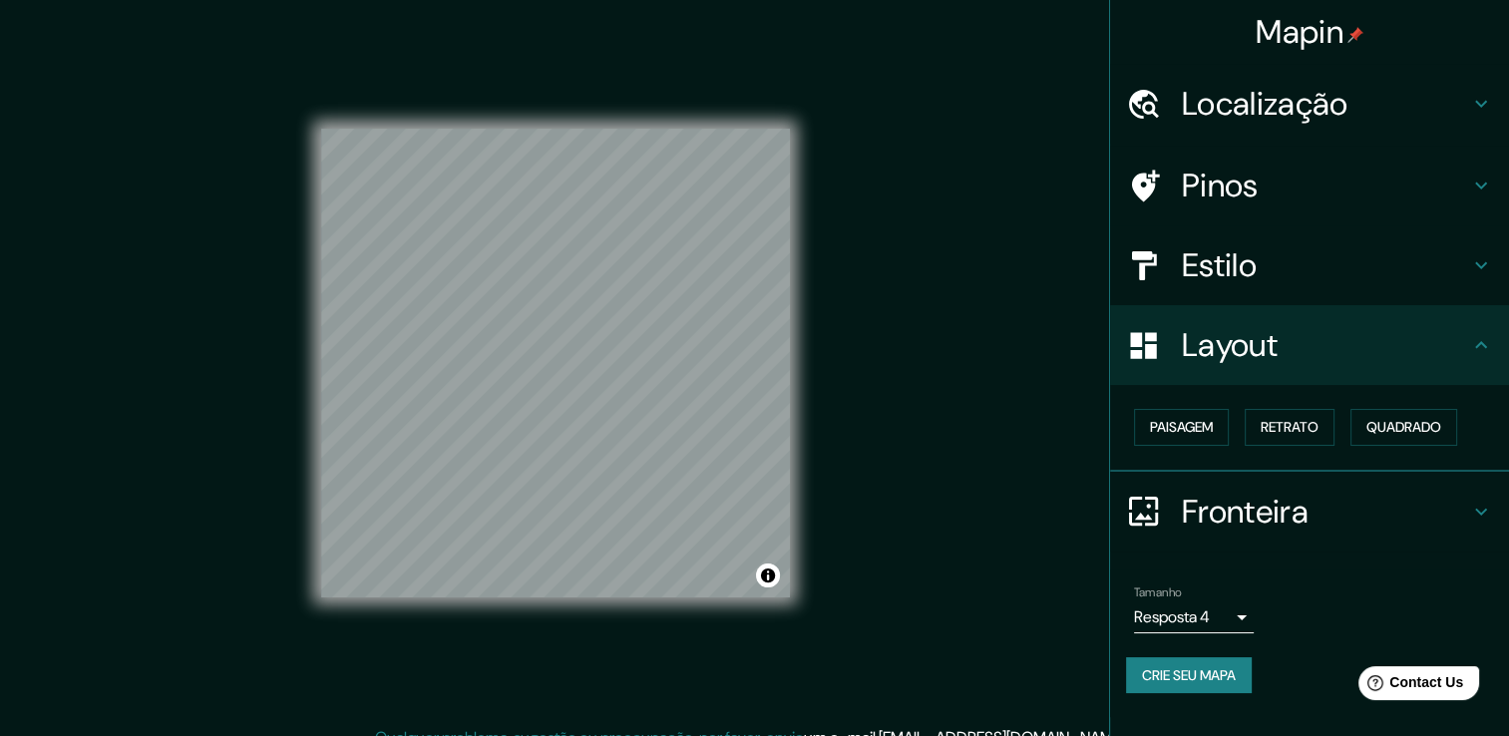
click at [1317, 264] on h4 "Estilo" at bounding box center [1325, 265] width 287 height 40
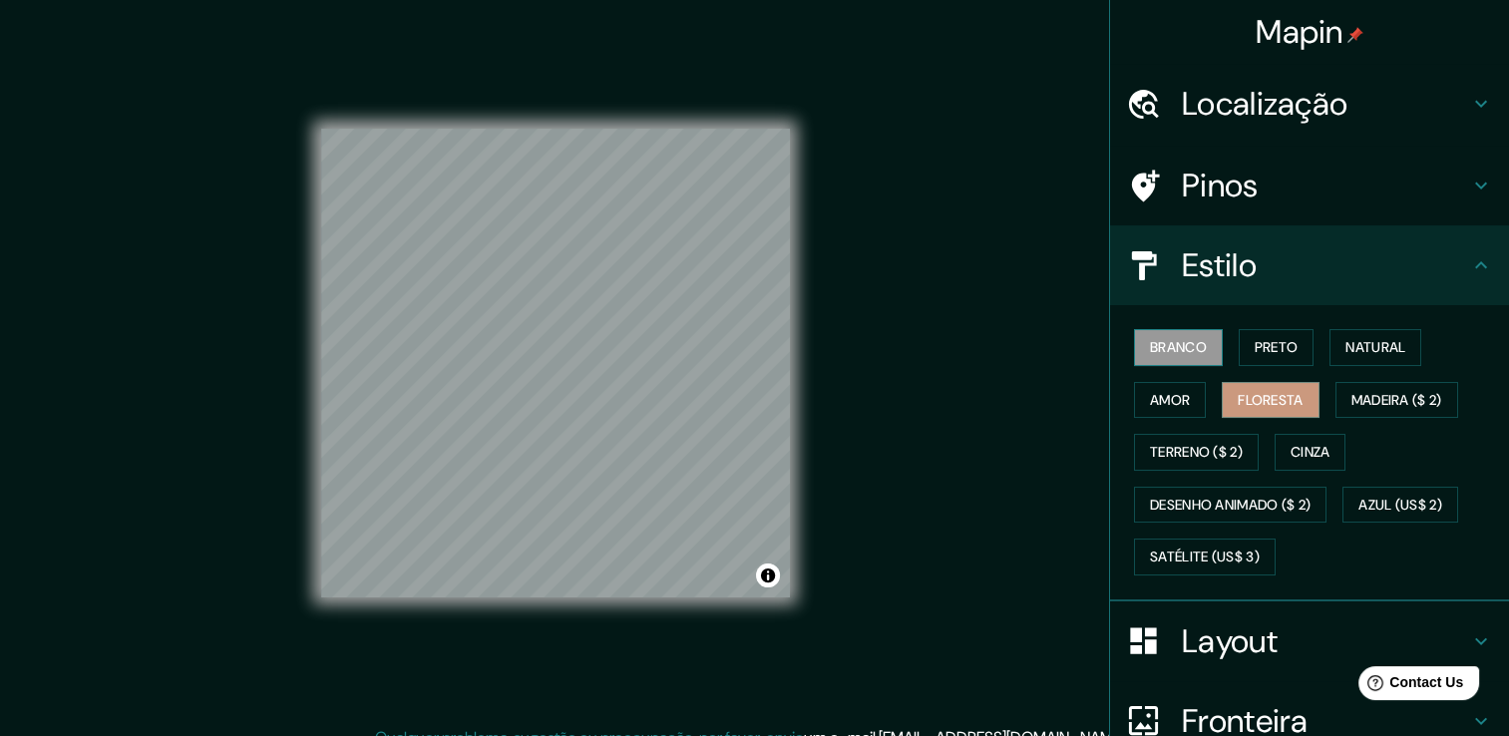
click at [1173, 349] on font "Branco" at bounding box center [1178, 347] width 57 height 25
click at [791, 396] on div "© Mapbox © OpenStreetMap Improve this map" at bounding box center [555, 363] width 533 height 726
click at [833, 295] on div "Mapin Localização [GEOGRAPHIC_DATA], [GEOGRAPHIC_DATA], [GEOGRAPHIC_DATA] Pinos…" at bounding box center [754, 379] width 1509 height 758
click at [1197, 544] on div "Mapin Localização [GEOGRAPHIC_DATA], [GEOGRAPHIC_DATA], [GEOGRAPHIC_DATA] Pinos…" at bounding box center [754, 379] width 1509 height 758
